Goal: Information Seeking & Learning: Learn about a topic

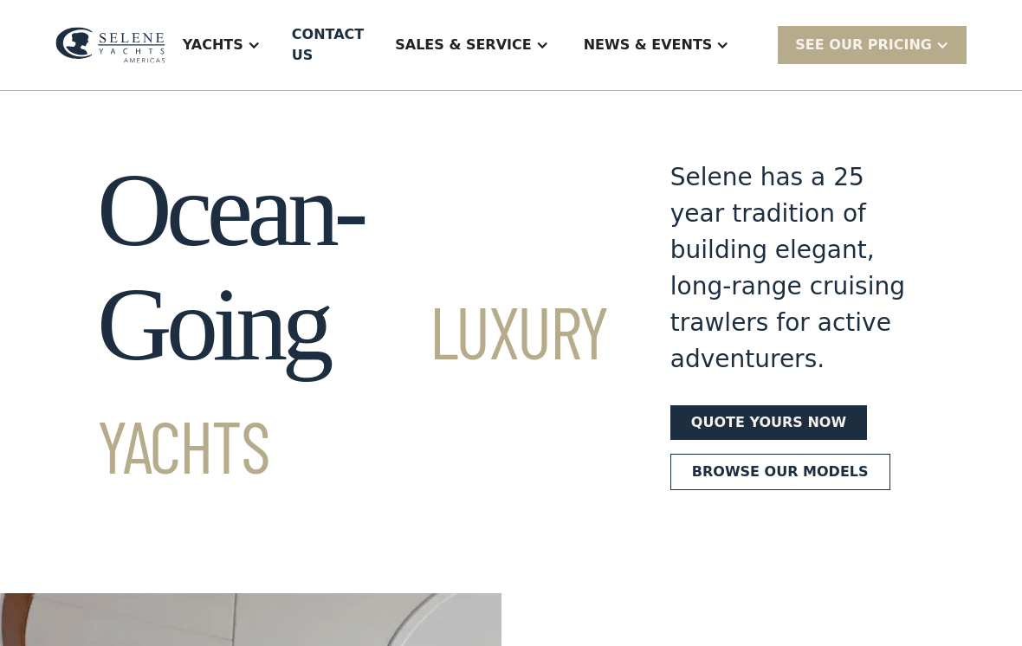
click at [243, 39] on div "Yachts" at bounding box center [213, 45] width 61 height 21
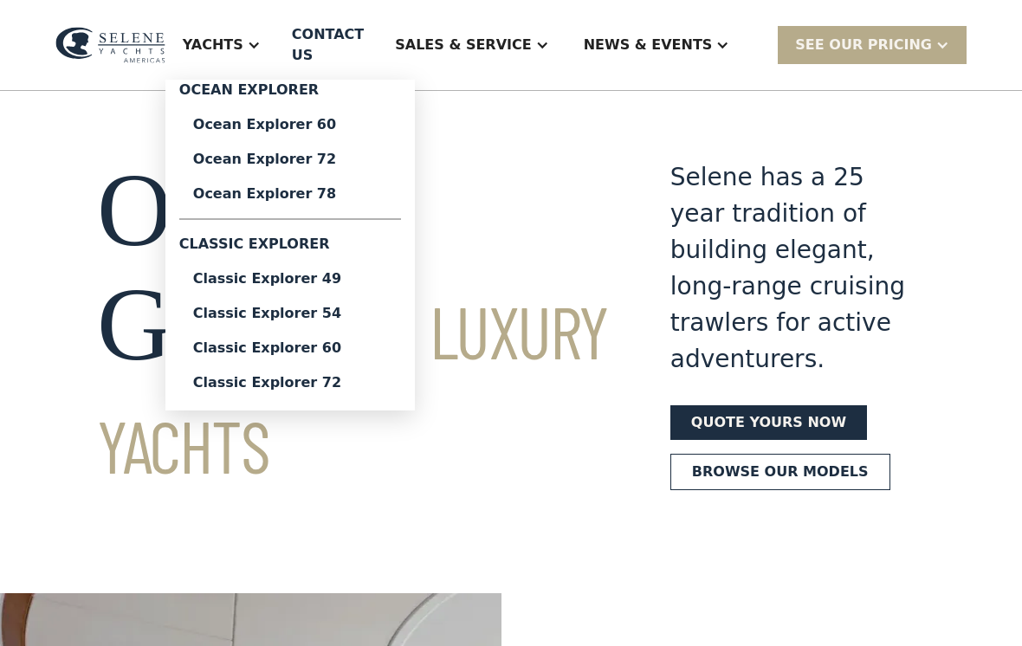
click at [283, 276] on div "Classic Explorer 49" at bounding box center [290, 279] width 194 height 14
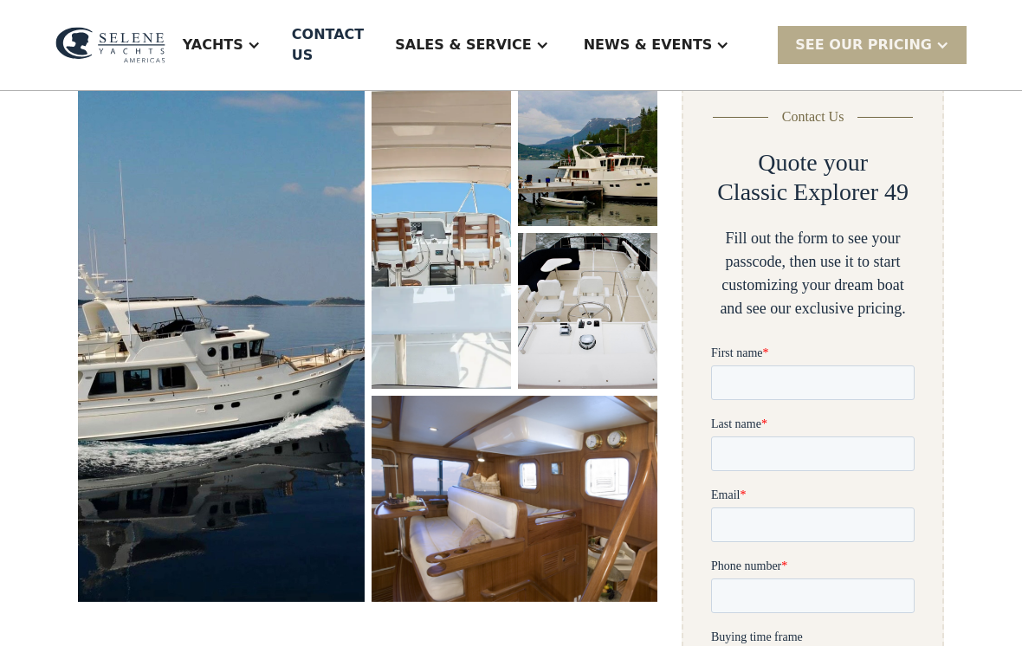
scroll to position [338, 0]
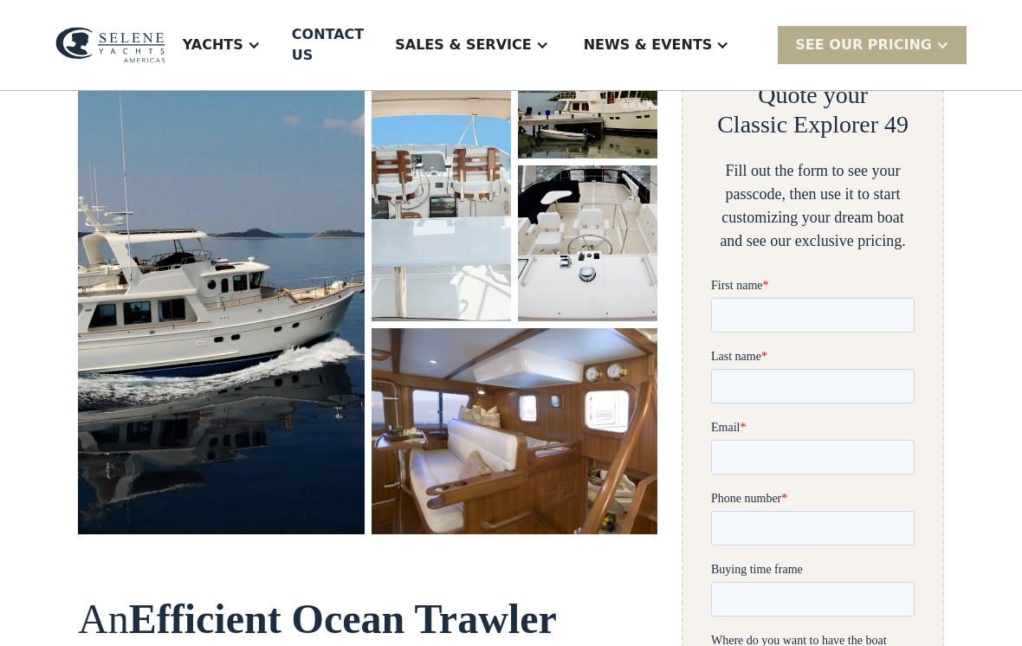
click at [152, 327] on img "open lightbox" at bounding box center [221, 269] width 287 height 532
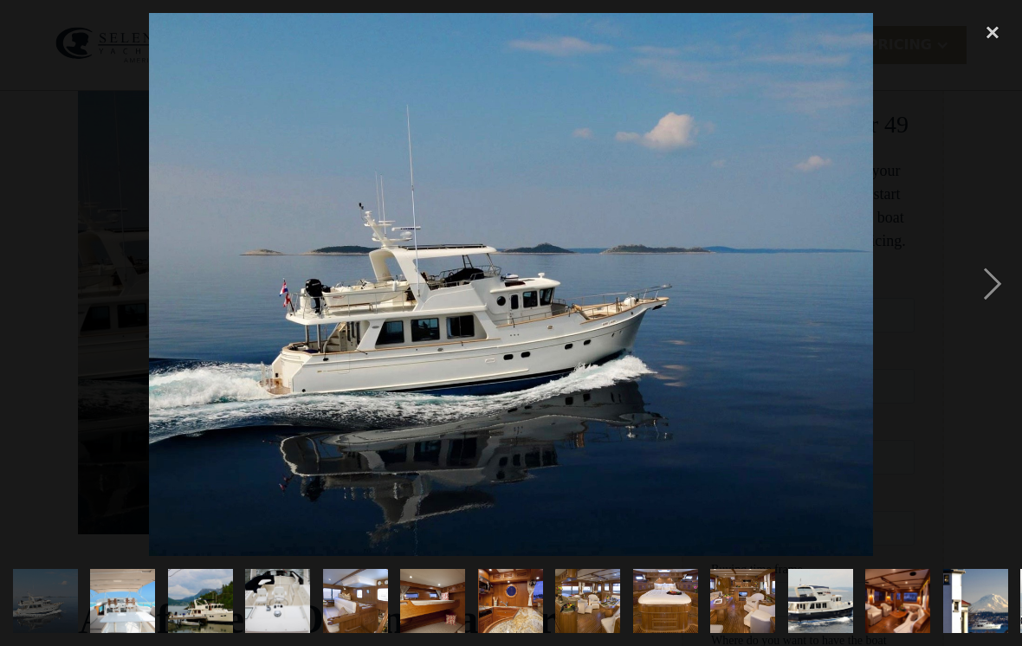
click at [987, 310] on div "next image" at bounding box center [992, 284] width 59 height 543
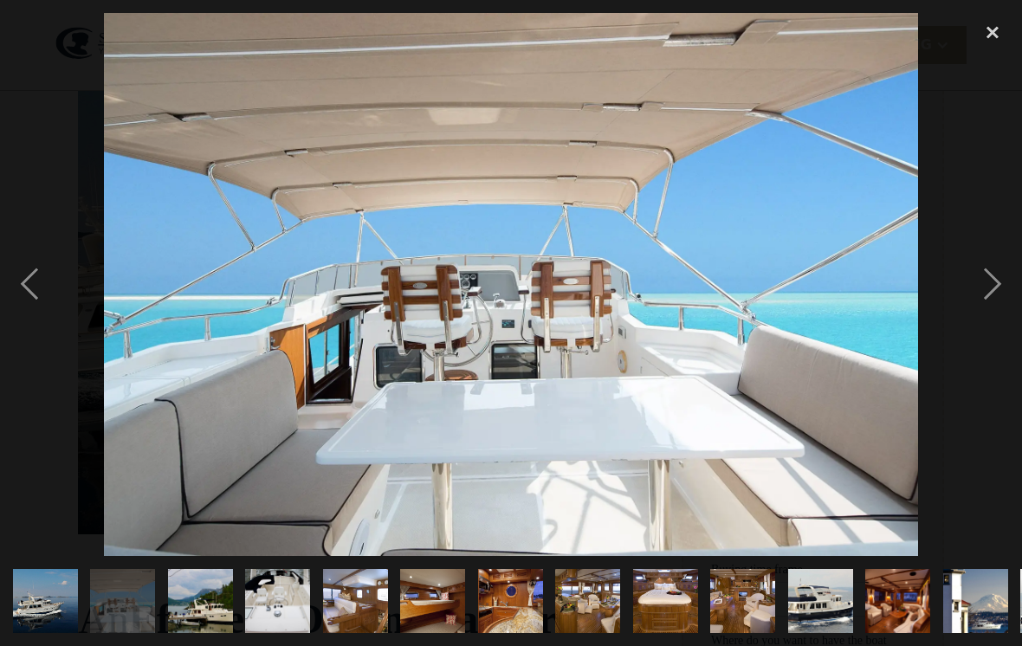
click at [990, 313] on div "next image" at bounding box center [992, 284] width 59 height 543
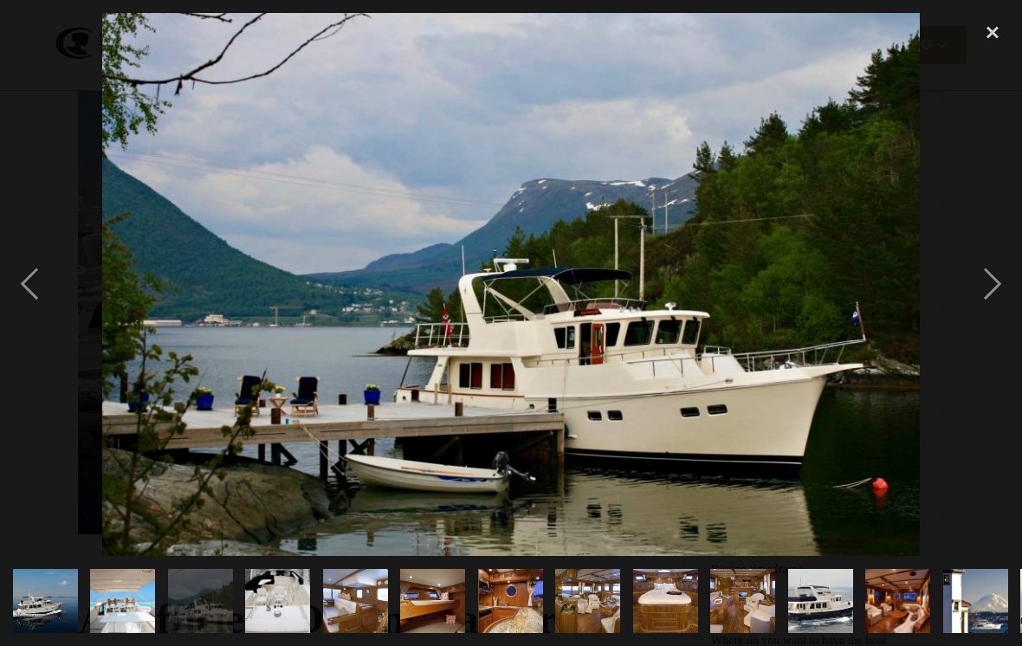
click at [992, 319] on div "next image" at bounding box center [992, 284] width 59 height 543
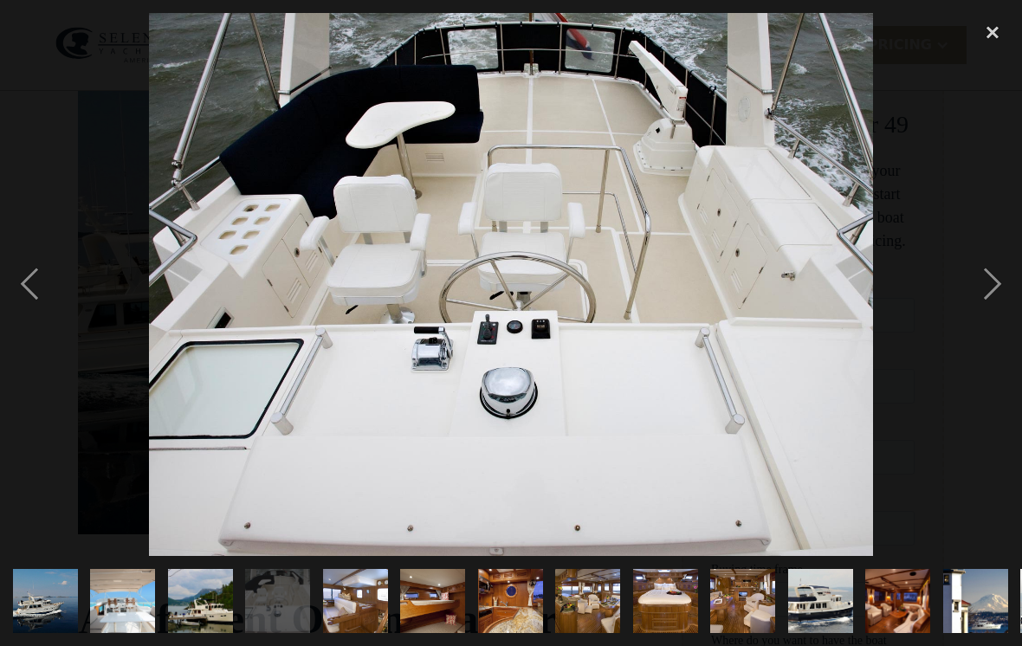
click at [989, 317] on div "next image" at bounding box center [992, 284] width 59 height 543
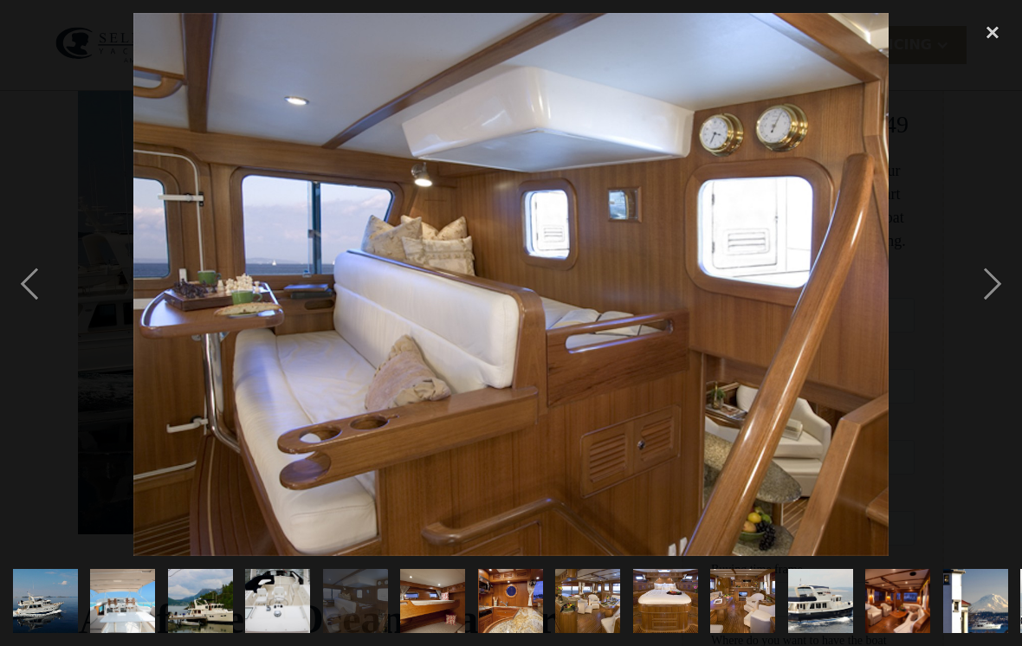
click at [988, 317] on div "next image" at bounding box center [992, 284] width 59 height 543
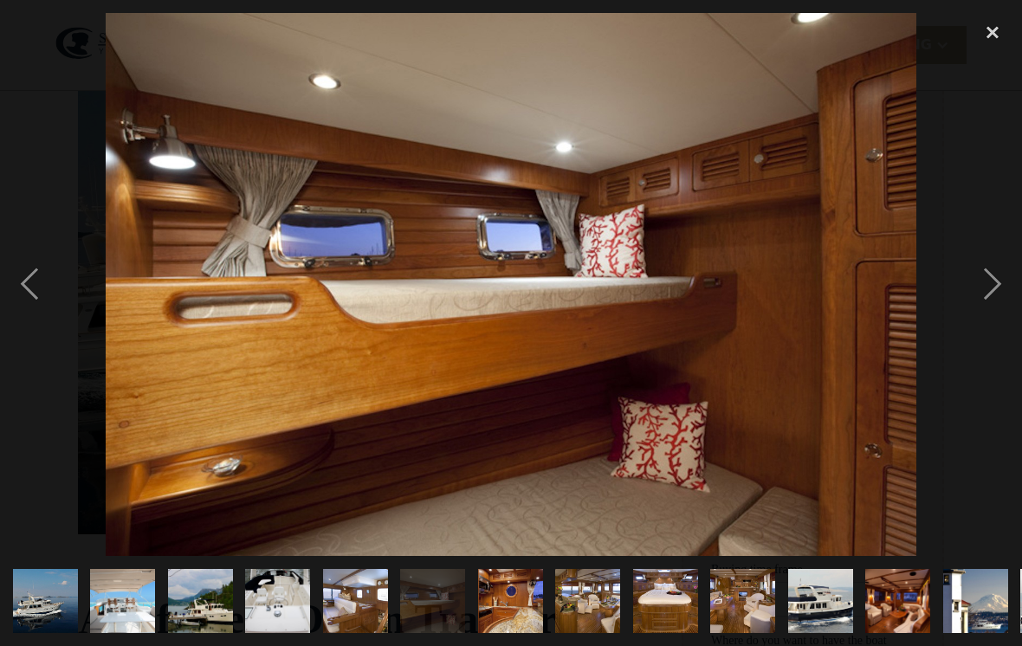
click at [989, 317] on div "next image" at bounding box center [992, 284] width 59 height 543
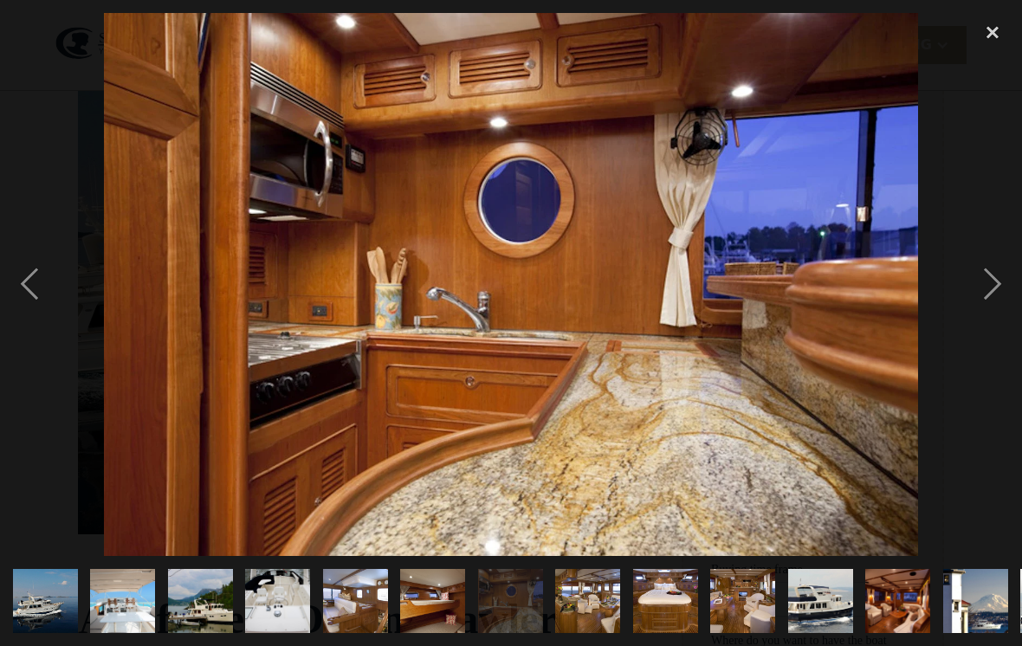
click at [987, 318] on div "next image" at bounding box center [992, 284] width 59 height 543
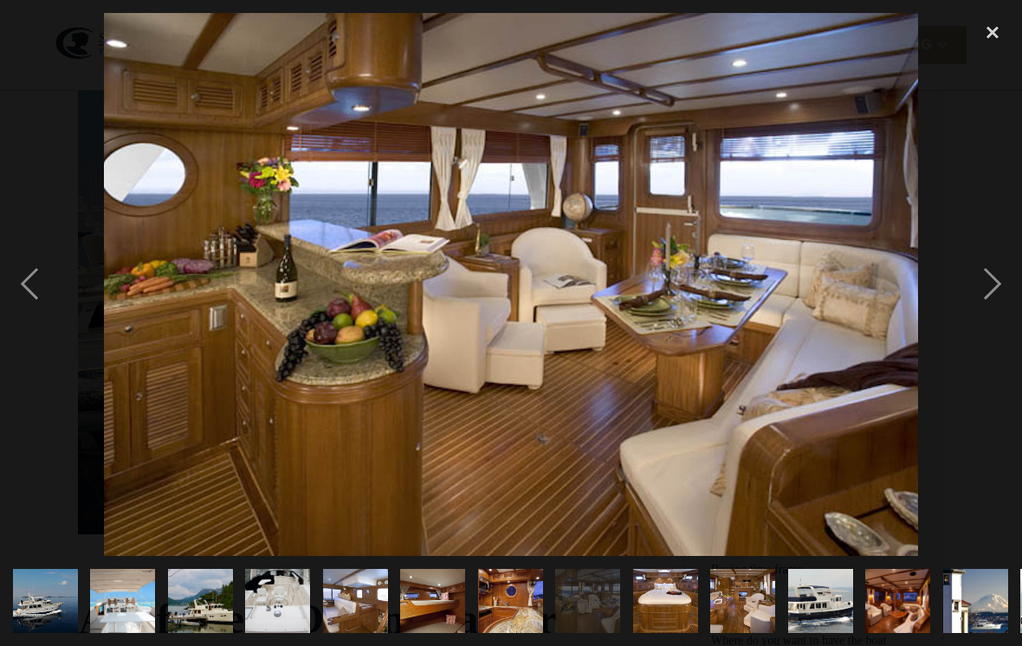
click at [989, 315] on div "next image" at bounding box center [992, 284] width 59 height 543
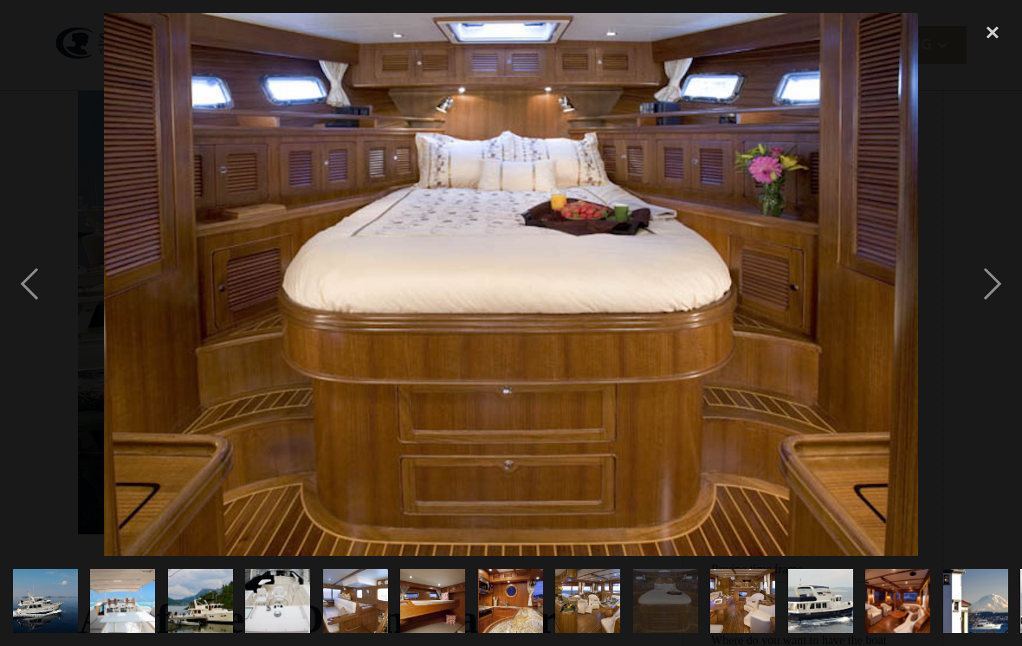
click at [990, 313] on div "next image" at bounding box center [992, 284] width 59 height 543
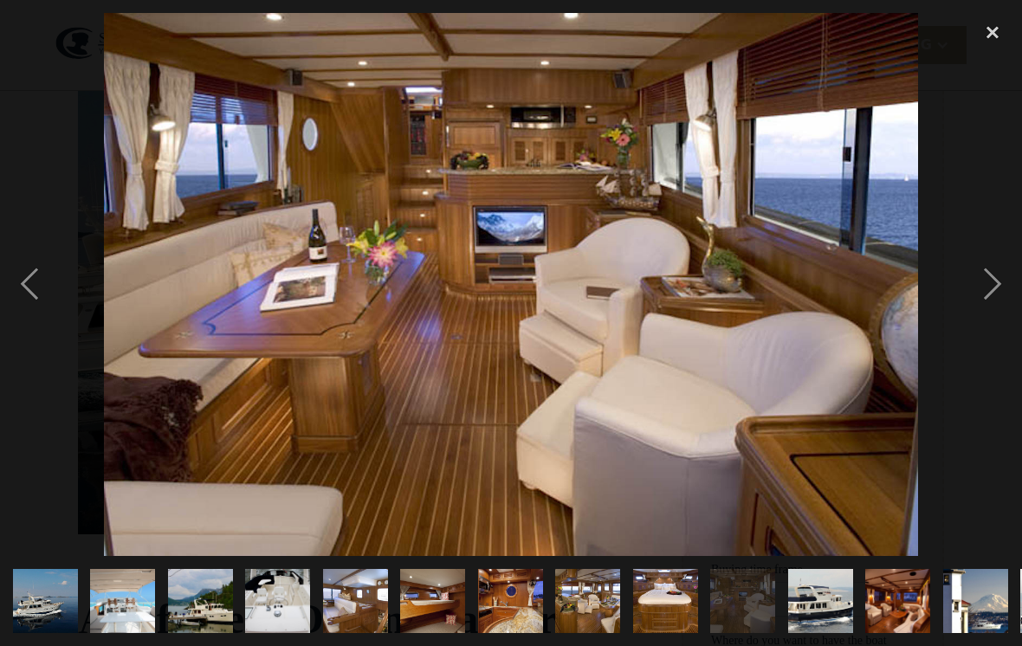
click at [990, 313] on div "next image" at bounding box center [992, 284] width 59 height 543
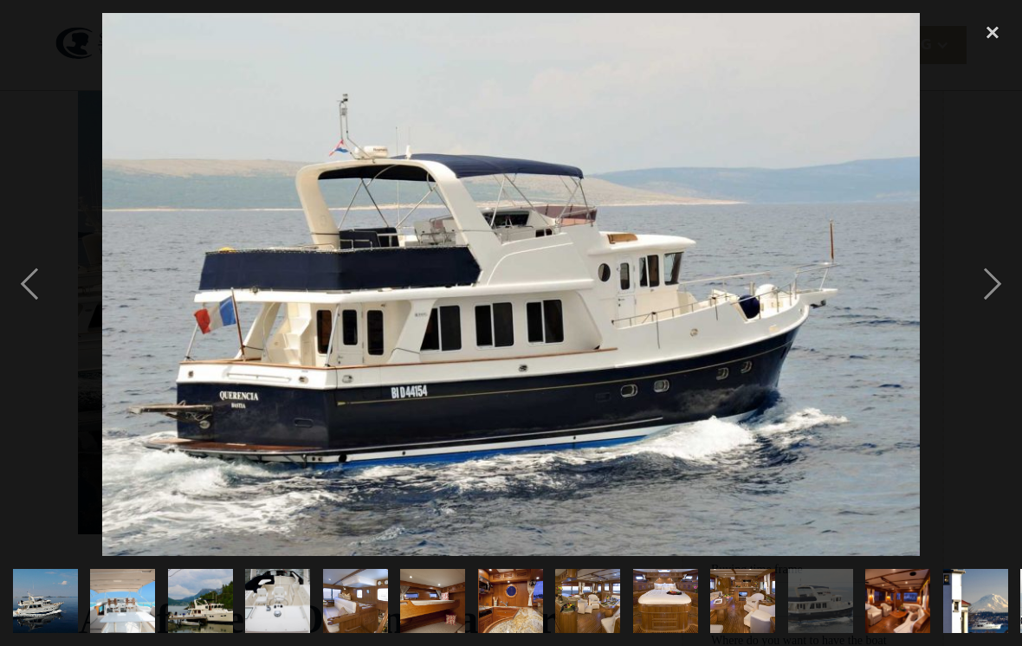
click at [992, 46] on div "close lightbox" at bounding box center [992, 32] width 59 height 38
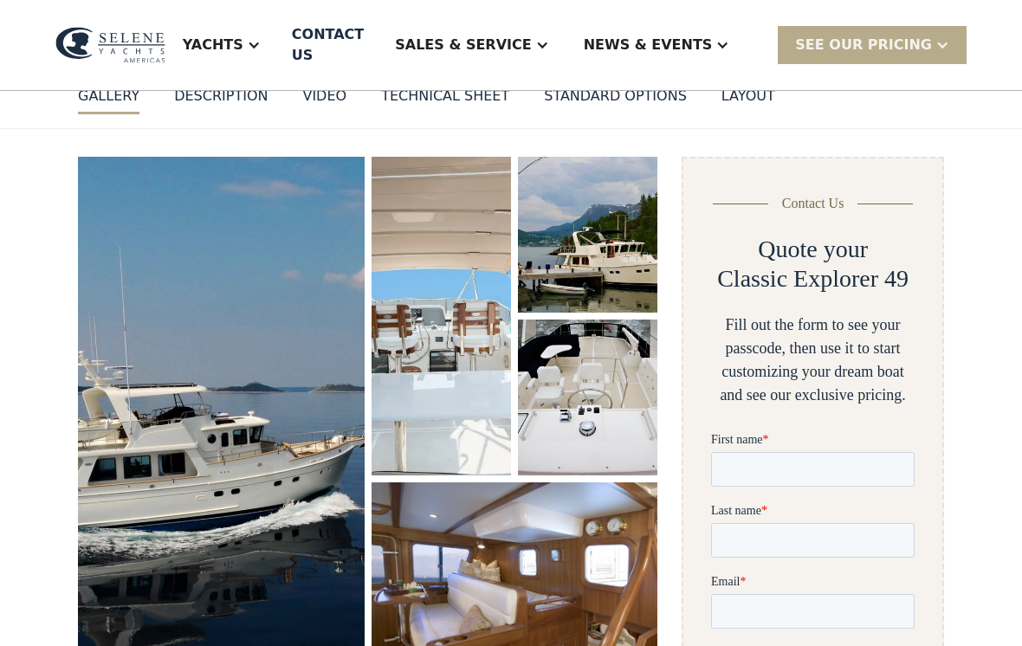
scroll to position [184, 0]
